Goal: Task Accomplishment & Management: Manage account settings

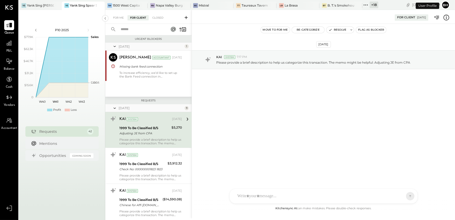
scroll to position [2, 0]
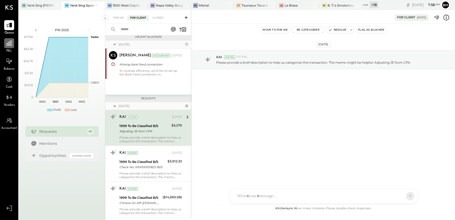
click at [8, 48] on div at bounding box center [9, 43] width 10 height 10
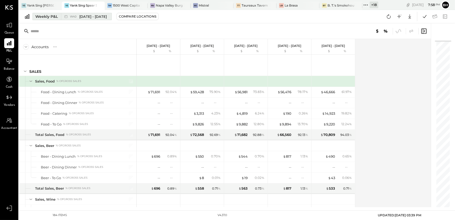
click at [54, 17] on div "Weekly P&L" at bounding box center [46, 16] width 22 height 5
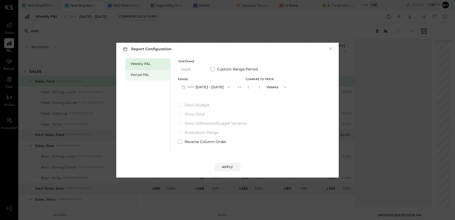
click at [146, 75] on div "Period P&L" at bounding box center [149, 74] width 37 height 5
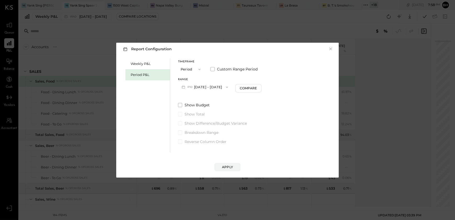
click at [225, 85] on button "P10 Sep 29 - Oct 26, 2025" at bounding box center [205, 87] width 54 height 10
click at [211, 99] on span "[DATE] - [DATE]" at bounding box center [202, 98] width 25 height 4
click at [227, 166] on div "Apply" at bounding box center [227, 167] width 11 height 4
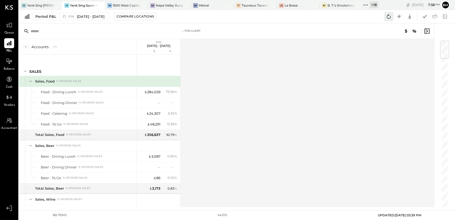
click at [386, 19] on icon at bounding box center [388, 16] width 7 height 7
click at [426, 15] on icon at bounding box center [424, 16] width 4 height 3
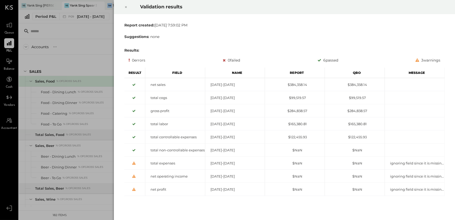
click at [127, 7] on icon at bounding box center [125, 7] width 3 height 6
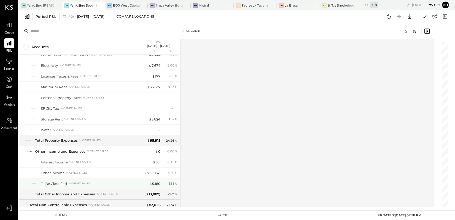
scroll to position [1667, 0]
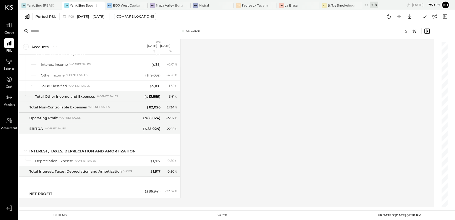
click at [307, 91] on div "Accounts S % GL P09 Aug 25 - Sep 28, 2025 $ % SALES Sales, Food % of GROSS SALE…" at bounding box center [227, 123] width 416 height 168
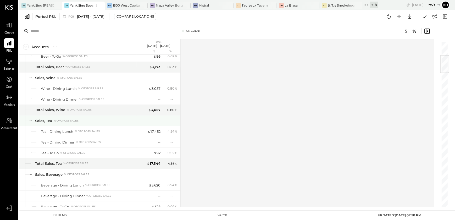
scroll to position [0, 0]
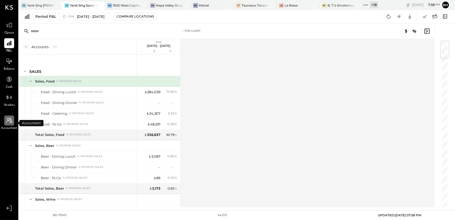
click at [7, 120] on icon at bounding box center [9, 120] width 7 height 7
select select "**"
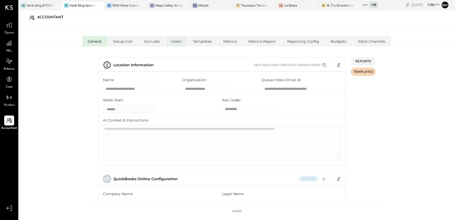
click at [171, 42] on li "Users" at bounding box center [176, 41] width 21 height 10
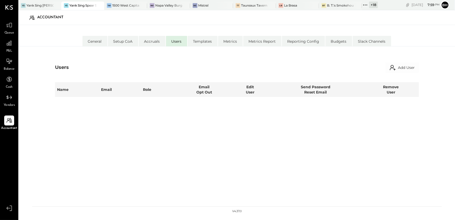
select select "*****"
select select "**********"
select select "*****"
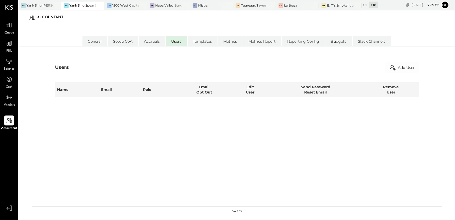
select select "**********"
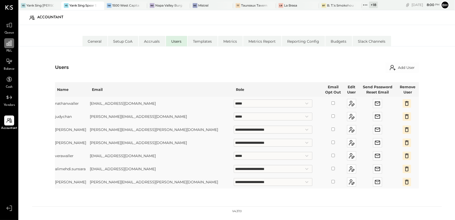
click at [11, 48] on div at bounding box center [9, 43] width 10 height 10
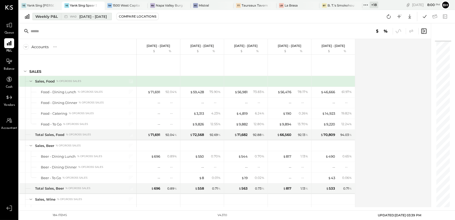
click at [52, 15] on div "Weekly P&L" at bounding box center [46, 16] width 22 height 5
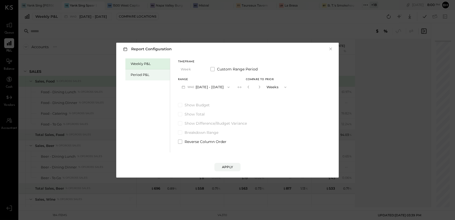
click at [129, 72] on div "Period P&L" at bounding box center [147, 74] width 44 height 11
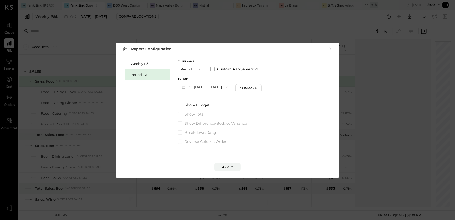
click at [224, 87] on button "P10 Sep 29 - Oct 26, 2025" at bounding box center [205, 87] width 54 height 10
click at [212, 100] on span "[DATE] - [DATE]" at bounding box center [202, 98] width 25 height 4
click at [221, 87] on button "P09 Aug 25 - Sep 28, 2025" at bounding box center [205, 87] width 54 height 10
click at [286, 126] on div "Weekly P&L Period P&L Timeframe Period Custom Range Period Range P09 Aug 25 - S…" at bounding box center [227, 104] width 212 height 95
click at [230, 166] on div "Apply" at bounding box center [227, 167] width 11 height 4
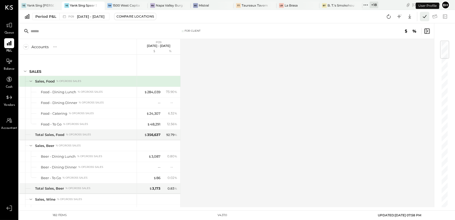
click at [422, 16] on icon at bounding box center [424, 16] width 7 height 7
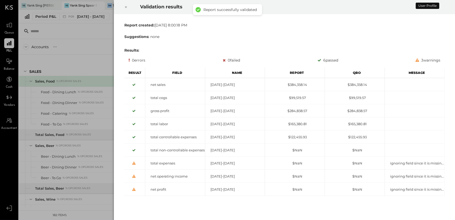
click at [125, 6] on icon at bounding box center [125, 7] width 3 height 6
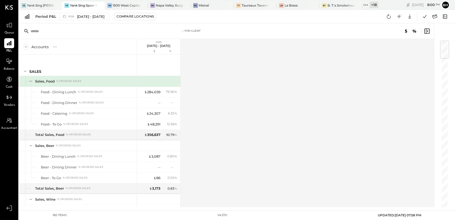
click at [247, 116] on div "Accounts S % GL P09 Aug 25 - Sep 28, 2025 $ % SALES Sales, Food % of GROSS SALE…" at bounding box center [227, 123] width 416 height 168
click at [432, 15] on icon at bounding box center [434, 16] width 7 height 7
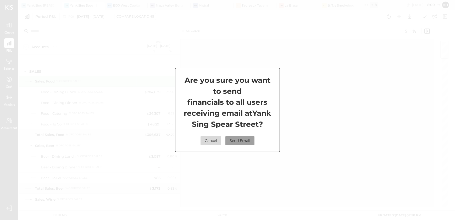
click at [243, 143] on button "Send Email" at bounding box center [239, 140] width 29 height 9
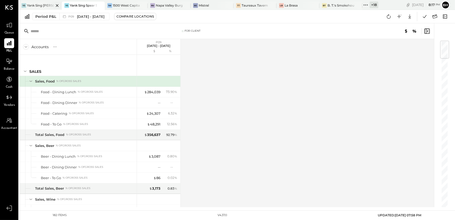
click at [46, 7] on div at bounding box center [52, 6] width 18 height 8
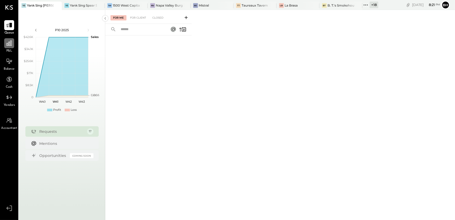
click at [6, 45] on icon at bounding box center [9, 43] width 7 height 7
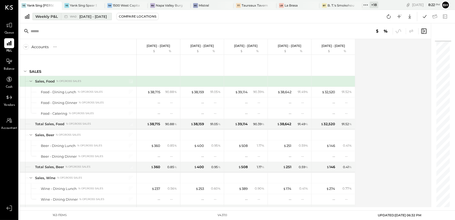
click at [52, 13] on button "Weekly P&L W40 Sep 29 - Oct 5, 2025" at bounding box center [71, 16] width 79 height 7
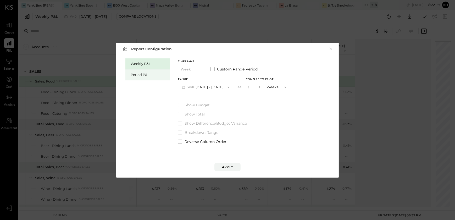
click at [136, 76] on div "Period P&L" at bounding box center [149, 74] width 37 height 5
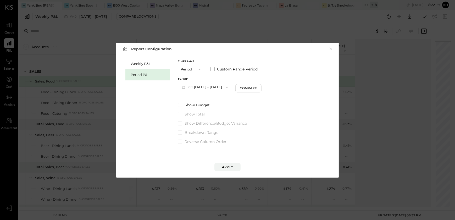
click at [215, 90] on button "P10 Sep 29 - Oct 26, 2025" at bounding box center [205, 87] width 54 height 10
click at [213, 99] on span "[DATE] - [DATE]" at bounding box center [202, 98] width 25 height 4
click at [224, 166] on div "Apply" at bounding box center [227, 167] width 11 height 4
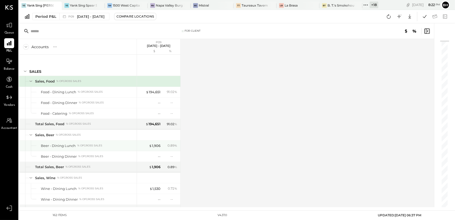
scroll to position [95, 0]
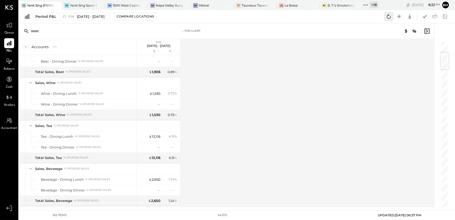
click at [389, 16] on icon at bounding box center [388, 16] width 7 height 7
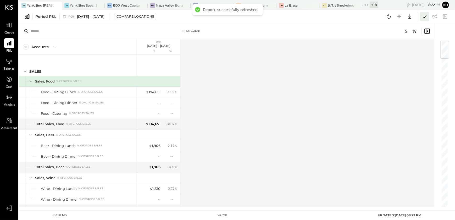
click at [421, 14] on icon at bounding box center [424, 16] width 7 height 7
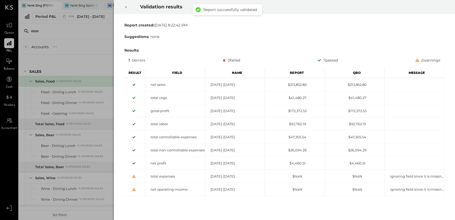
click at [124, 7] on icon at bounding box center [125, 7] width 3 height 6
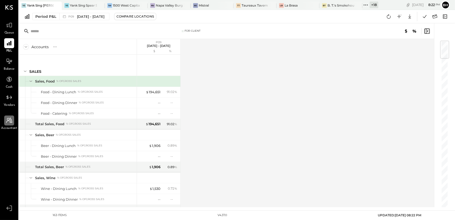
click at [12, 124] on div at bounding box center [9, 120] width 10 height 10
select select "**"
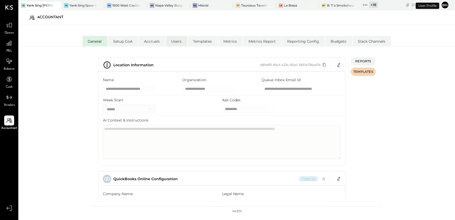
click at [180, 42] on li "Users" at bounding box center [176, 41] width 21 height 10
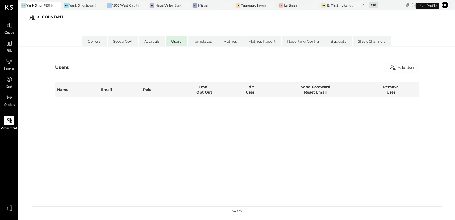
select select "**********"
select select "*****"
select select "**********"
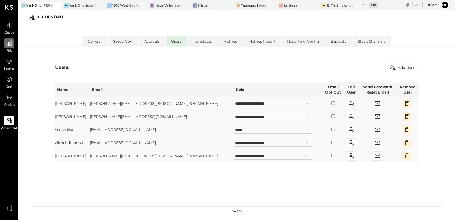
click at [7, 44] on icon at bounding box center [9, 43] width 5 height 5
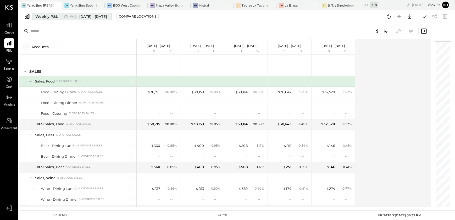
click at [46, 17] on div "Weekly P&L" at bounding box center [46, 16] width 22 height 5
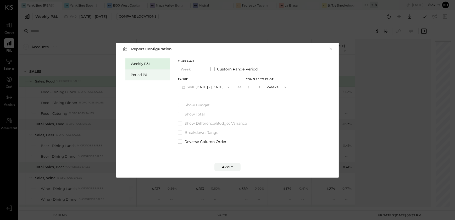
click at [143, 76] on div "Period P&L" at bounding box center [149, 74] width 37 height 5
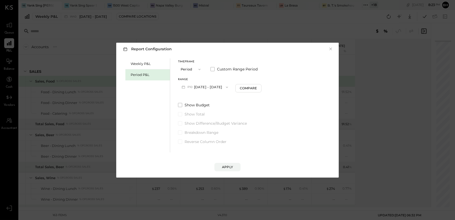
click at [207, 86] on button "P10 Sep 29 - Oct 26, 2025" at bounding box center [205, 87] width 54 height 10
click at [210, 99] on span "[DATE] - [DATE]" at bounding box center [202, 98] width 25 height 4
click at [222, 165] on div "Apply" at bounding box center [227, 167] width 11 height 4
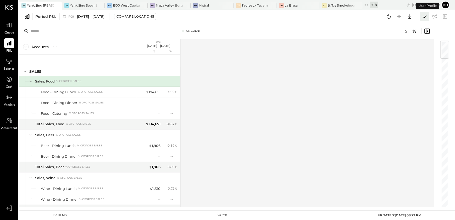
click at [422, 18] on icon at bounding box center [424, 16] width 7 height 7
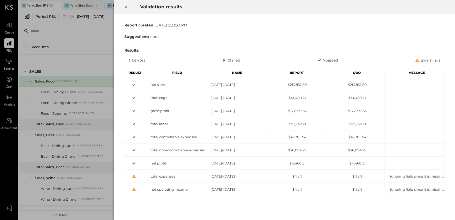
click at [126, 7] on icon at bounding box center [125, 7] width 3 height 6
click at [126, 7] on div "Validation results Report created: Tue Oct 07 2025 8:23:33 PM Suggestions: none…" at bounding box center [227, 110] width 455 height 220
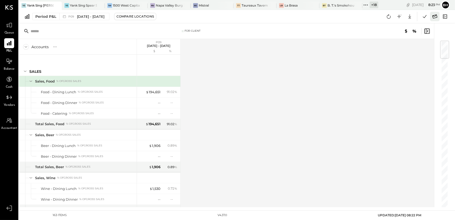
click at [436, 18] on icon at bounding box center [434, 16] width 7 height 7
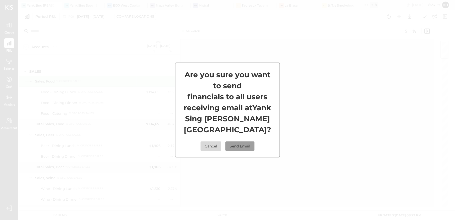
click at [241, 141] on button "Send Email" at bounding box center [239, 145] width 29 height 9
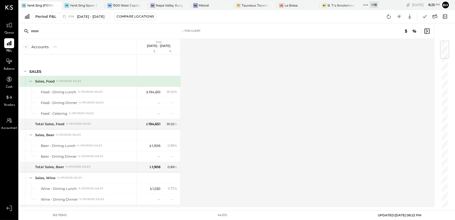
click at [254, 138] on div "Accounts S % GL P09 Aug 25 - Sep 28, 2025 $ % SALES Sales, Food % of GROSS SALE…" at bounding box center [227, 123] width 416 height 168
click at [244, 116] on div "Accounts S % GL P09 Aug 25 - Sep 28, 2025 $ % SALES Sales, Food % of GROSS SALE…" at bounding box center [227, 123] width 416 height 168
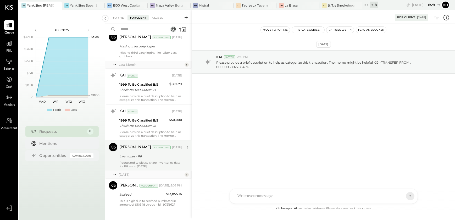
scroll to position [442, 0]
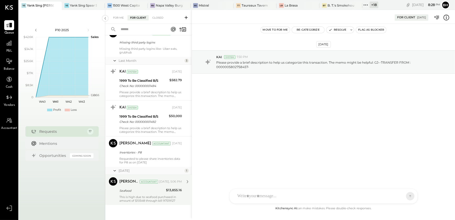
click at [143, 191] on div "Seafood" at bounding box center [141, 190] width 45 height 5
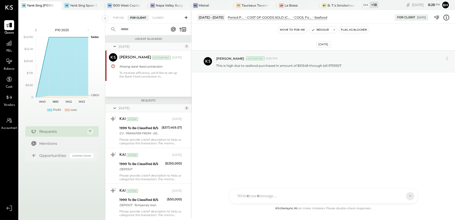
click at [186, 18] on icon at bounding box center [185, 17] width 3 height 3
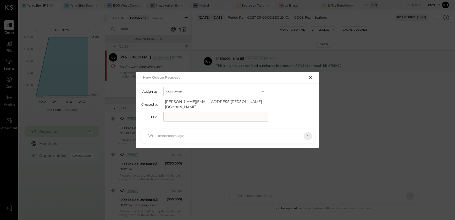
click at [188, 112] on input "text" at bounding box center [215, 116] width 105 height 9
type input "**********"
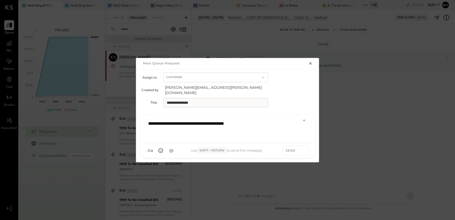
click at [302, 148] on icon at bounding box center [303, 150] width 5 height 5
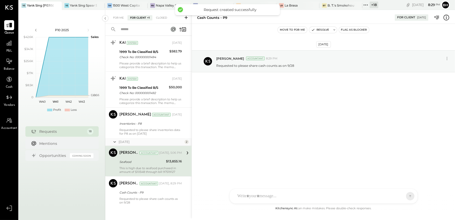
scroll to position [472, 0]
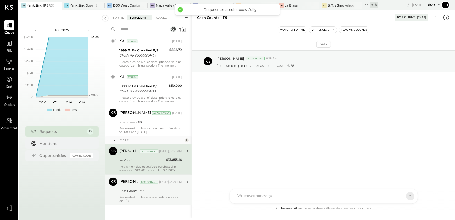
click at [134, 193] on div "Cash Counts - P9" at bounding box center [149, 191] width 61 height 6
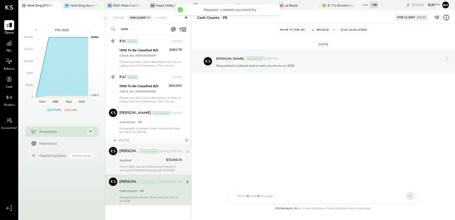
click at [141, 163] on div "[PERSON_NAME] Accountant [DATE], 5:06 PM Seafood $13,855.16 This is high due to…" at bounding box center [150, 159] width 63 height 25
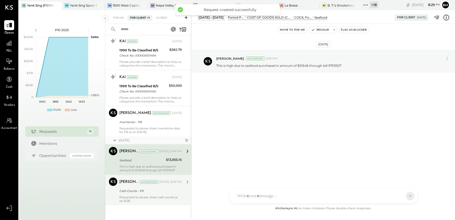
click at [135, 198] on div "Requested to please share cash counts as on 9/28" at bounding box center [150, 198] width 63 height 7
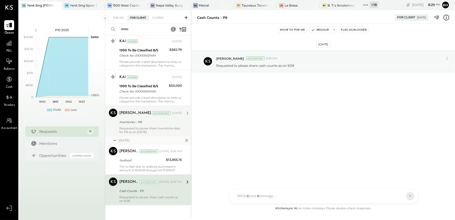
click at [135, 117] on div "[PERSON_NAME] Accountant [DATE]" at bounding box center [150, 113] width 63 height 9
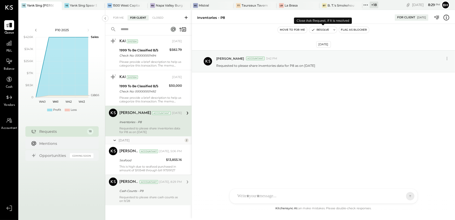
click at [324, 30] on button "Resolve" at bounding box center [320, 30] width 22 height 6
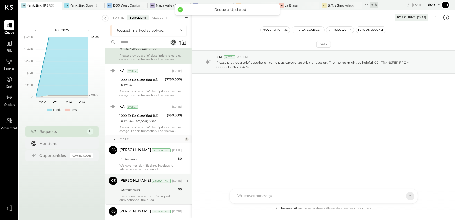
scroll to position [121, 0]
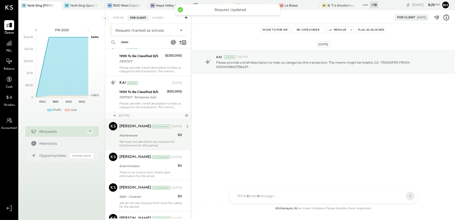
click at [151, 139] on div "[PERSON_NAME] Accountant [DATE] Kitchenware $0 We have not identified any invoi…" at bounding box center [150, 134] width 63 height 25
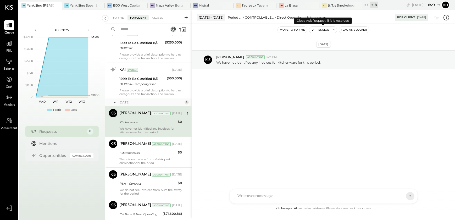
click at [322, 31] on button "Resolve" at bounding box center [320, 30] width 22 height 6
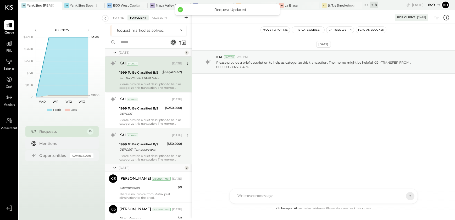
scroll to position [73, 0]
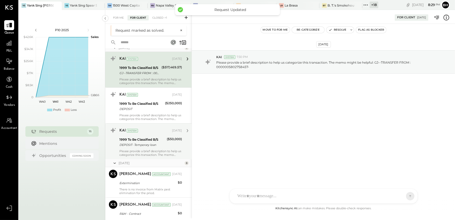
click at [152, 149] on div "Please provide a brief description to help us categorize this transaction. The …" at bounding box center [150, 152] width 63 height 7
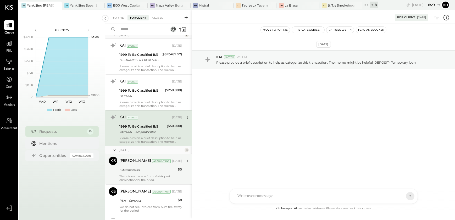
click at [146, 174] on div "There is no invoice from Matrix pest elimination for the priod." at bounding box center [150, 177] width 63 height 7
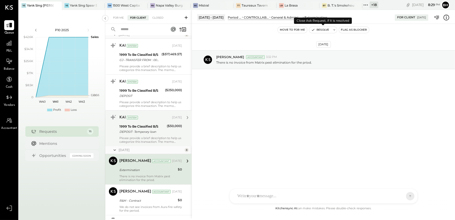
click at [323, 30] on button "Resolve" at bounding box center [320, 30] width 22 height 6
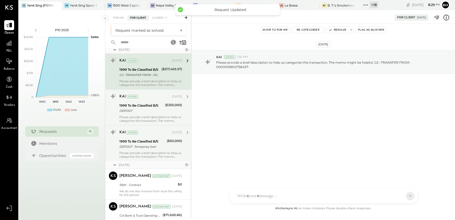
scroll to position [73, 0]
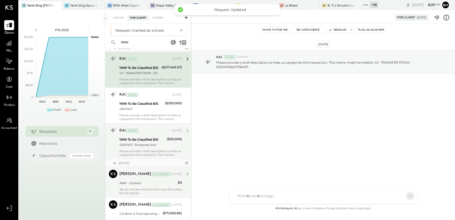
click at [147, 180] on div "R&M - Contract" at bounding box center [147, 182] width 57 height 5
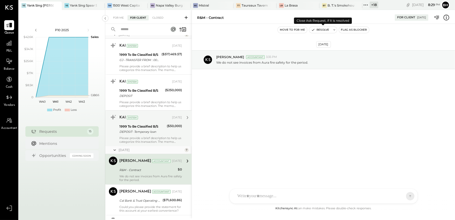
click at [325, 29] on button "Resolve" at bounding box center [320, 30] width 22 height 6
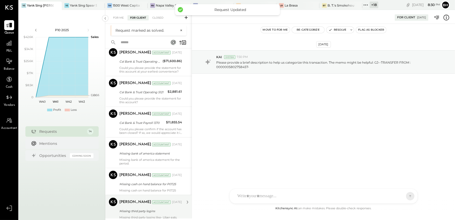
scroll to position [190, 0]
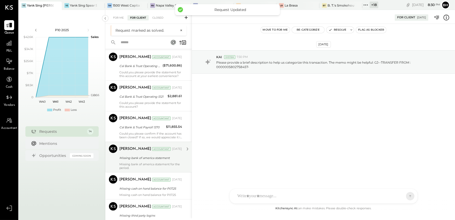
click at [143, 158] on div "Missing bank of america statement" at bounding box center [149, 157] width 61 height 5
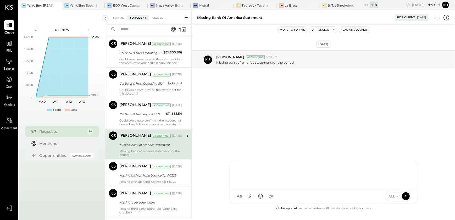
click at [247, 198] on div "DS [PERSON_NAME] SN [PERSON_NAME] V verawaller A alimehdi.sunsara BK [PERSON_NA…" at bounding box center [323, 182] width 188 height 44
click at [404, 195] on icon at bounding box center [405, 195] width 5 height 5
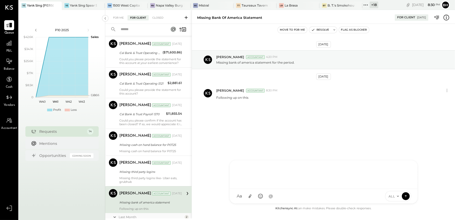
scroll to position [259, 0]
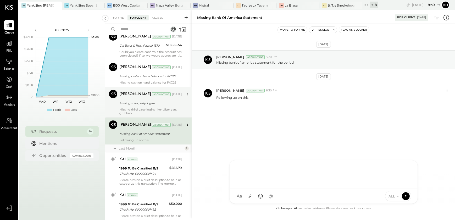
click at [132, 103] on div "Missing third party logins" at bounding box center [149, 102] width 61 height 5
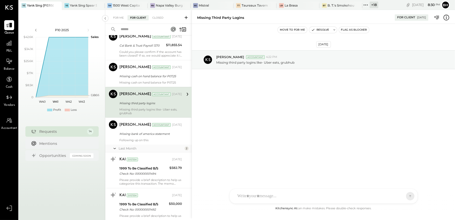
click at [256, 197] on div "DS [PERSON_NAME] SN [PERSON_NAME] V verawaller A alimehdi.sunsara BK [PERSON_NA…" at bounding box center [323, 195] width 188 height 15
click at [408, 195] on button at bounding box center [406, 196] width 8 height 8
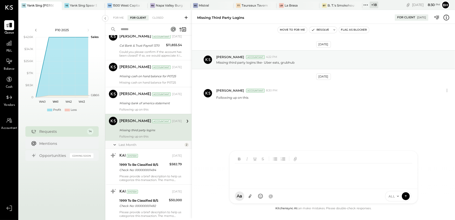
scroll to position [256, 0]
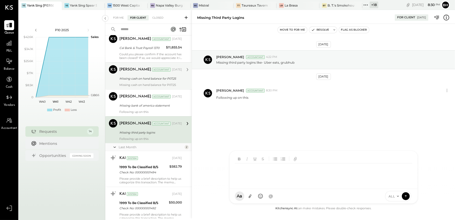
click at [156, 80] on div "Missing cash on hand balance for P07.25" at bounding box center [149, 78] width 61 height 5
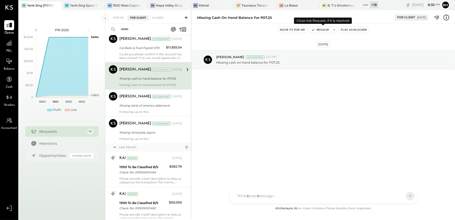
click at [322, 30] on button "Resolve" at bounding box center [320, 30] width 22 height 6
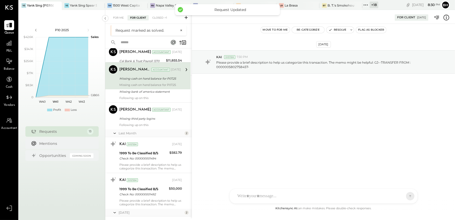
scroll to position [2, 0]
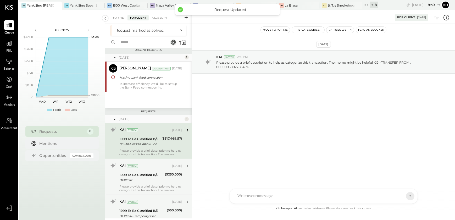
click at [147, 181] on div "DEPOSIT" at bounding box center [141, 179] width 44 height 5
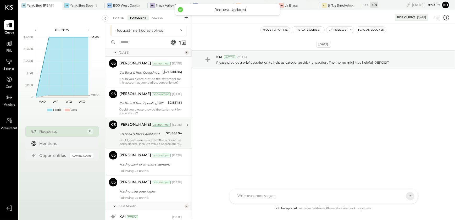
scroll to position [192, 0]
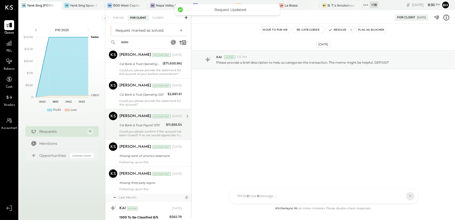
click at [144, 127] on div "Cal Bank & Trust Payroll 1370" at bounding box center [141, 125] width 45 height 6
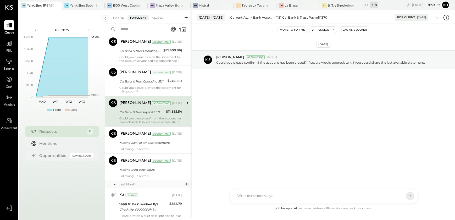
scroll to position [168, 0]
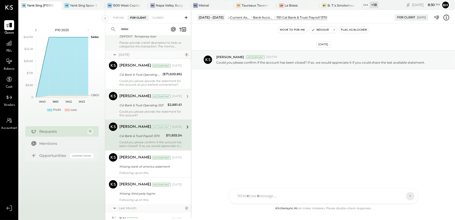
click at [145, 114] on div "Could you please provide the statement for this account?" at bounding box center [150, 113] width 63 height 7
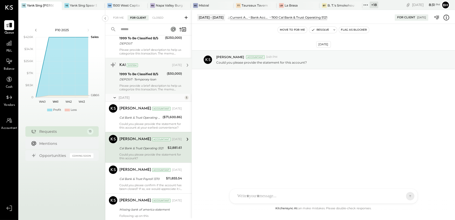
scroll to position [145, 0]
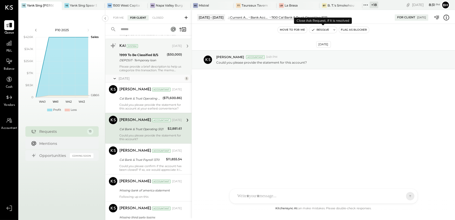
click at [319, 30] on button "Resolve" at bounding box center [320, 30] width 22 height 6
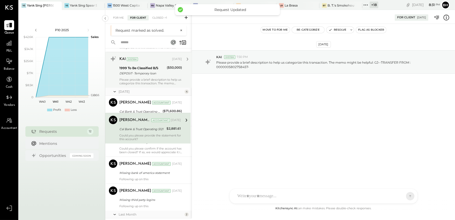
scroll to position [2, 0]
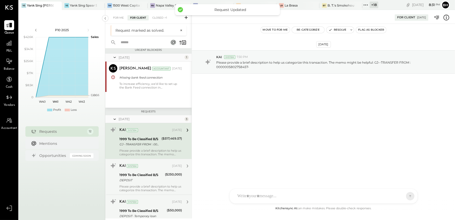
click at [144, 178] on div "DEPOSIT" at bounding box center [141, 179] width 44 height 5
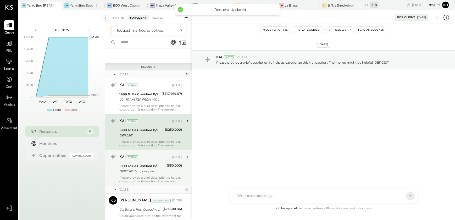
scroll to position [50, 0]
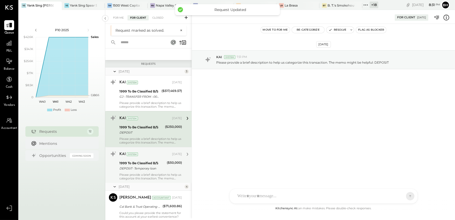
click at [145, 168] on div "DEPOSIT- Temporary loan" at bounding box center [142, 168] width 46 height 5
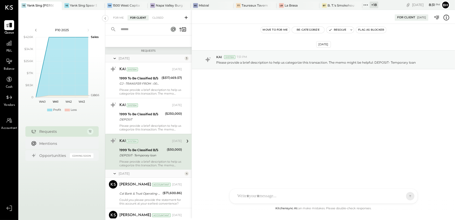
scroll to position [121, 0]
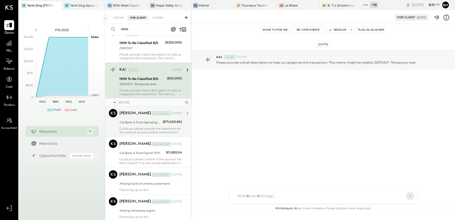
click at [148, 126] on div "[PERSON_NAME] Accountant [DATE] Cal Bank & Trust Operating 0570 ($71,600.86) Co…" at bounding box center [150, 121] width 63 height 25
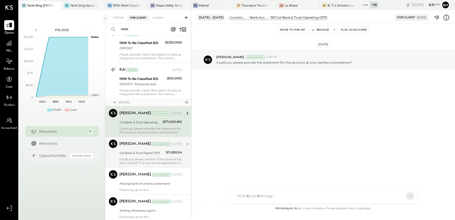
click at [159, 159] on div "Could you please confirm if the account has been closed? If so, we would apprec…" at bounding box center [150, 160] width 63 height 7
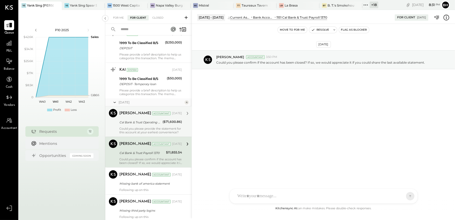
click at [152, 126] on div "[PERSON_NAME] Accountant [DATE] Cal Bank & Trust Operating 0570 ($71,600.86) Co…" at bounding box center [150, 121] width 63 height 25
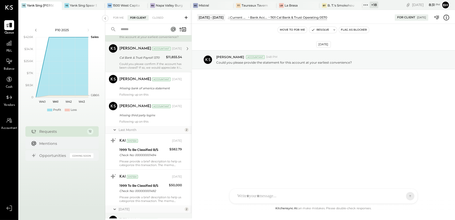
scroll to position [285, 0]
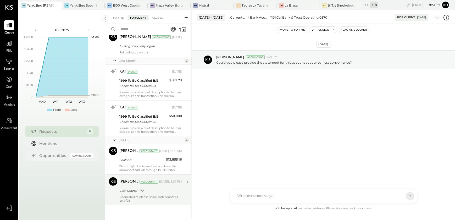
click at [160, 191] on div "Cash Counts - P9" at bounding box center [149, 190] width 61 height 5
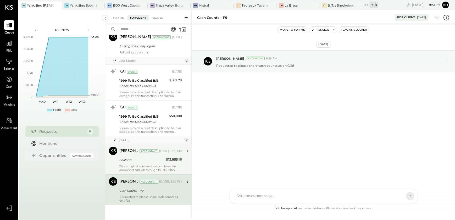
click at [156, 162] on div "Seafood" at bounding box center [141, 159] width 45 height 5
